Goal: Information Seeking & Learning: Learn about a topic

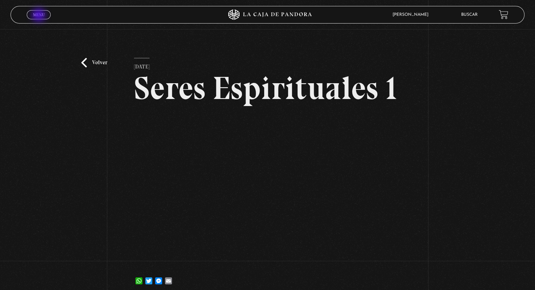
click at [39, 16] on span "Menu" at bounding box center [39, 15] width 12 height 4
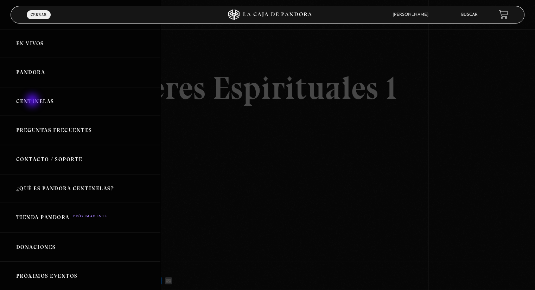
click at [33, 101] on link "Centinelas" at bounding box center [80, 101] width 160 height 29
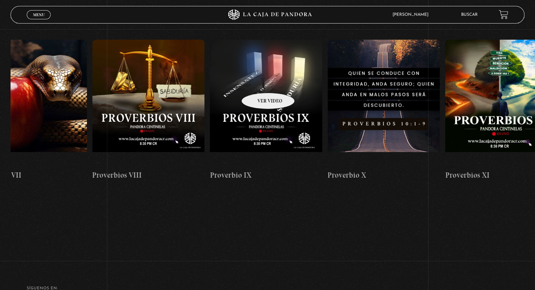
scroll to position [0, 1098]
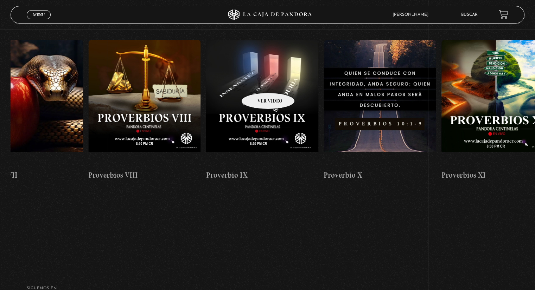
drag, startPoint x: 478, startPoint y: 92, endPoint x: 259, endPoint y: 82, distance: 219.6
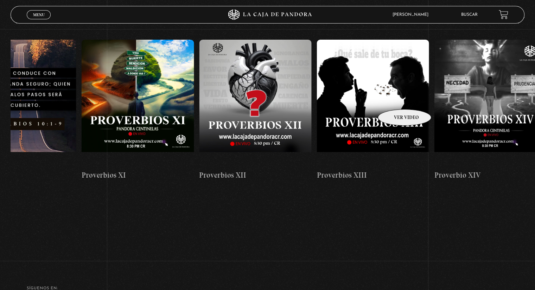
drag, startPoint x: 467, startPoint y: 99, endPoint x: 395, endPoint y: 99, distance: 72.1
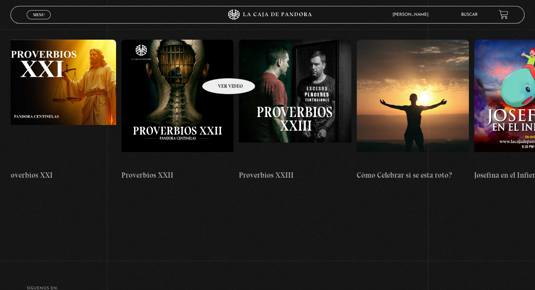
scroll to position [0, 2713]
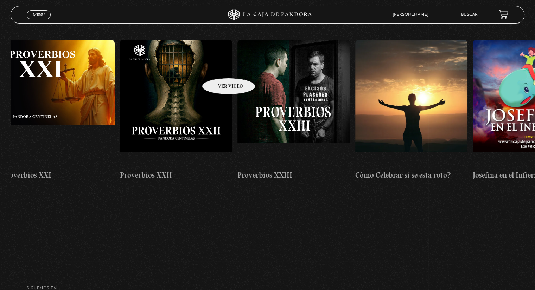
drag, startPoint x: 470, startPoint y: 90, endPoint x: 219, endPoint y: 68, distance: 251.7
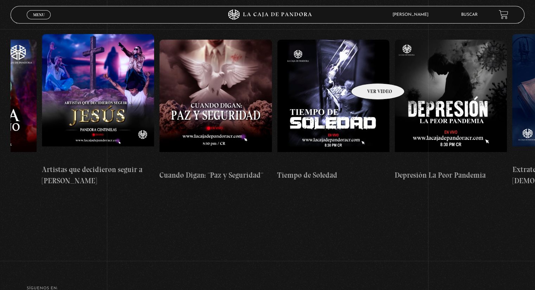
scroll to position [0, 3263]
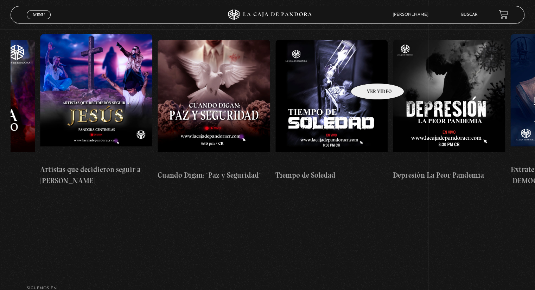
drag, startPoint x: 478, startPoint y: 73, endPoint x: 368, endPoint y: 73, distance: 109.7
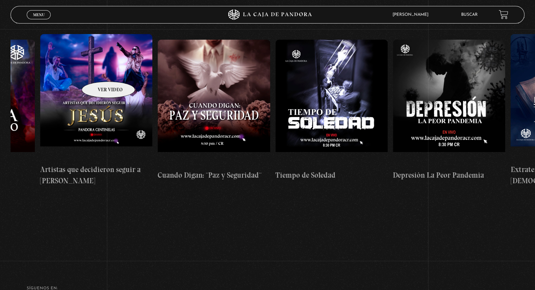
click at [99, 71] on figure at bounding box center [96, 97] width 112 height 127
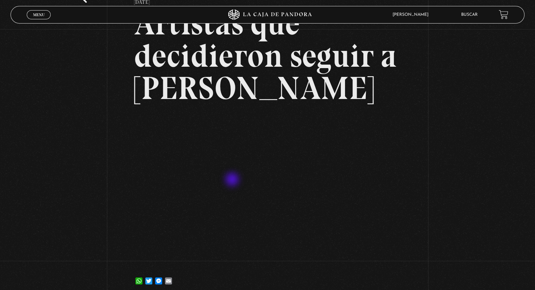
scroll to position [70, 0]
